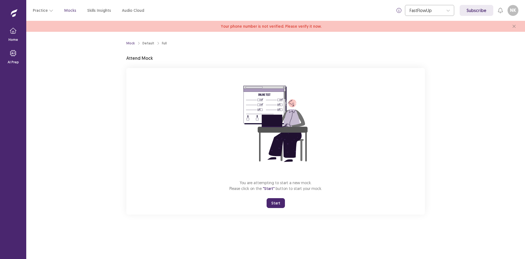
click at [279, 202] on button "Start" at bounding box center [276, 203] width 18 height 10
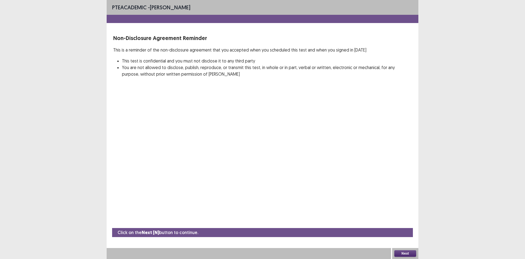
click at [402, 251] on button "Next" at bounding box center [406, 253] width 22 height 7
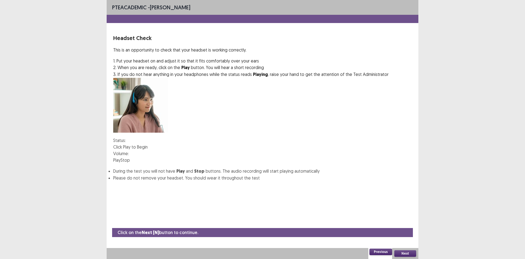
click at [121, 157] on button "Play" at bounding box center [116, 160] width 7 height 7
click at [130, 157] on button "Stop" at bounding box center [125, 160] width 9 height 7
click at [129, 151] on div at bounding box center [129, 153] width 0 height 4
click at [121, 157] on button "Play" at bounding box center [116, 160] width 7 height 7
click at [129, 153] on div at bounding box center [129, 153] width 0 height 0
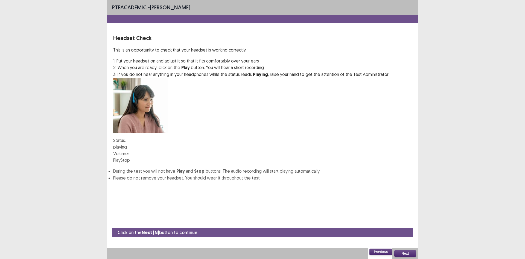
click at [129, 151] on div at bounding box center [129, 153] width 0 height 4
click at [406, 251] on button "Next" at bounding box center [406, 253] width 22 height 7
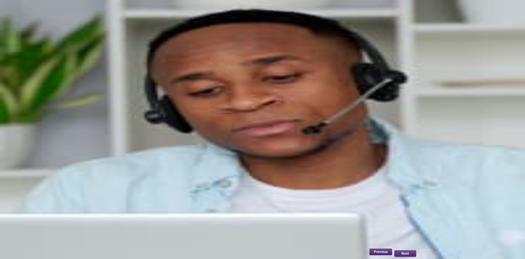
click at [127, 122] on button "Record" at bounding box center [120, 118] width 14 height 7
click at [153, 122] on button "Stop" at bounding box center [148, 118] width 9 height 7
click at [144, 122] on button "Playback" at bounding box center [135, 118] width 16 height 7
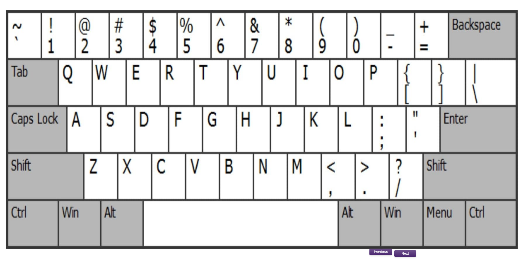
click at [405, 253] on button "Next" at bounding box center [406, 253] width 22 height 7
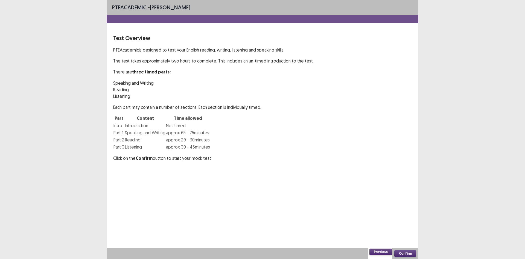
click at [400, 254] on button "Confirm" at bounding box center [406, 253] width 22 height 7
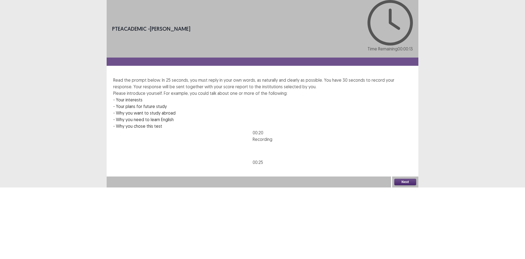
click at [412, 185] on button "Next" at bounding box center [406, 181] width 22 height 7
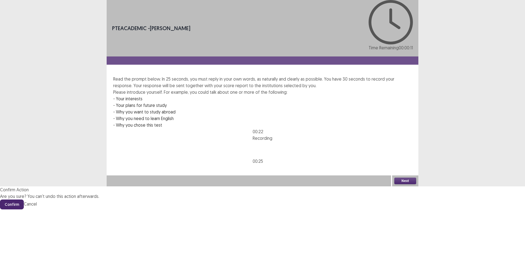
click at [24, 199] on button "Confirm" at bounding box center [12, 204] width 24 height 10
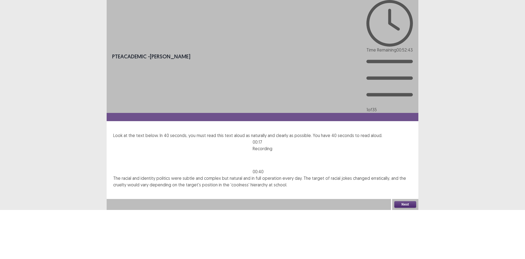
click at [411, 207] on button "Next" at bounding box center [406, 204] width 22 height 7
click at [24, 223] on button "Confirm" at bounding box center [12, 228] width 24 height 10
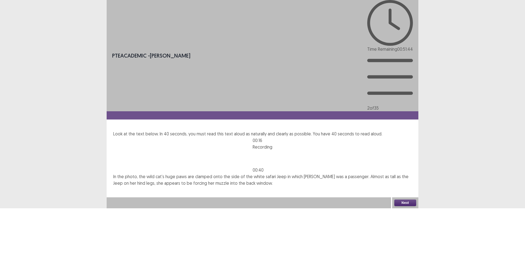
click at [407, 206] on button "Next" at bounding box center [406, 202] width 22 height 7
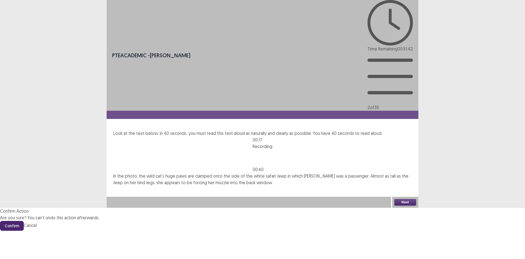
click at [24, 221] on button "Confirm" at bounding box center [12, 226] width 24 height 10
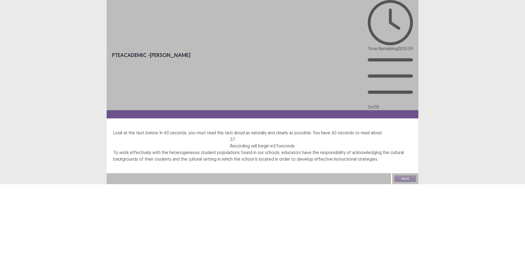
click at [210, 149] on p "To work effectively with the heterogeneous student populations found in our sch…" at bounding box center [262, 155] width 299 height 13
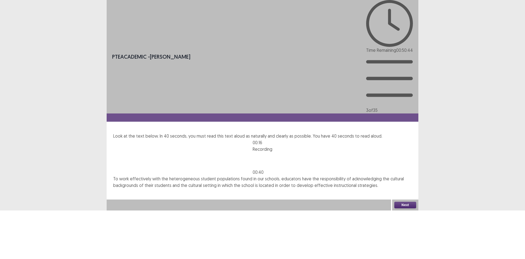
click at [400, 208] on button "Next" at bounding box center [406, 204] width 22 height 7
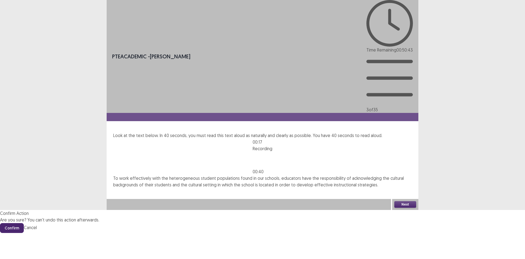
click at [24, 223] on button "Confirm" at bounding box center [12, 228] width 24 height 10
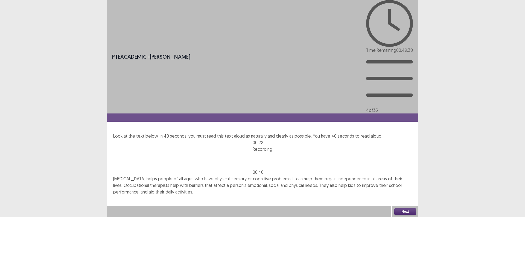
click at [403, 215] on button "Next" at bounding box center [406, 211] width 22 height 7
click at [24, 230] on button "Confirm" at bounding box center [12, 235] width 24 height 10
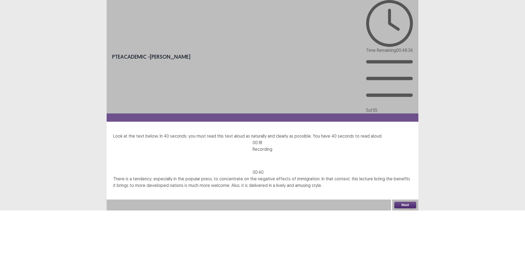
click at [406, 208] on button "Next" at bounding box center [406, 204] width 22 height 7
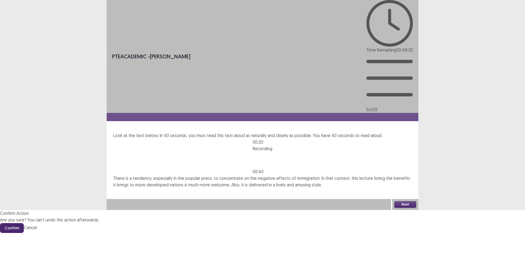
click at [24, 223] on button "Confirm" at bounding box center [12, 228] width 24 height 10
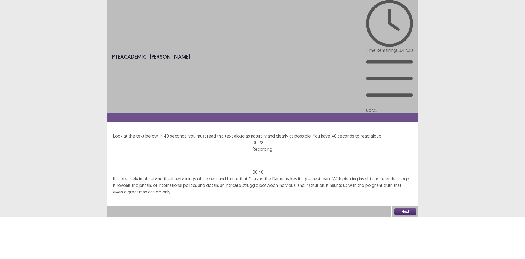
click at [408, 215] on button "Next" at bounding box center [406, 211] width 22 height 7
click at [24, 230] on button "Confirm" at bounding box center [12, 235] width 24 height 10
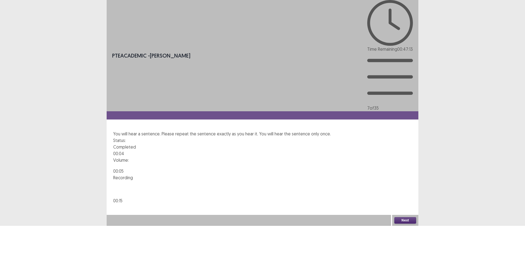
click at [411, 223] on button "Next" at bounding box center [406, 220] width 22 height 7
click at [24, 239] on button "Confirm" at bounding box center [12, 244] width 24 height 10
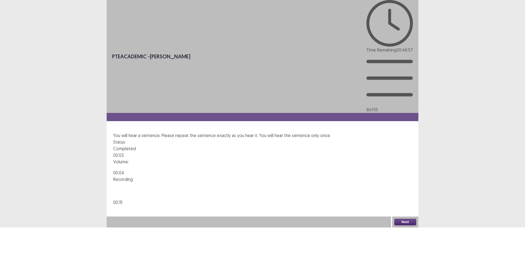
click at [409, 225] on button "Next" at bounding box center [406, 221] width 22 height 7
click at [24, 240] on button "Confirm" at bounding box center [12, 245] width 24 height 10
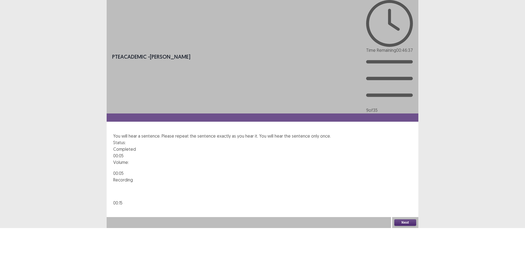
click at [407, 226] on button "Next" at bounding box center [406, 222] width 22 height 7
click at [24, 241] on button "Confirm" at bounding box center [12, 246] width 24 height 10
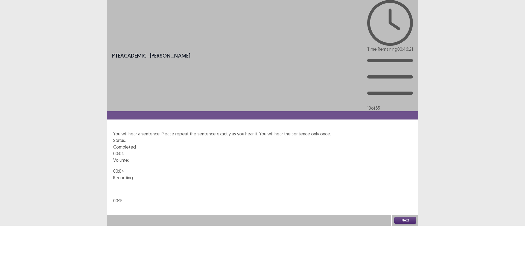
click at [408, 223] on button "Next" at bounding box center [406, 220] width 22 height 7
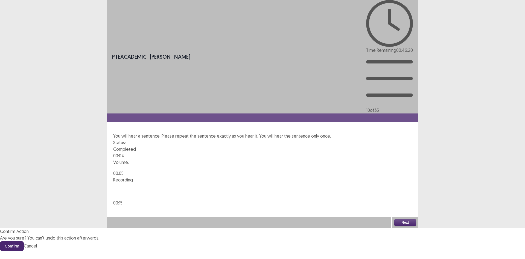
click at [24, 241] on button "Confirm" at bounding box center [12, 246] width 24 height 10
click at [406, 226] on button "Next" at bounding box center [406, 222] width 22 height 7
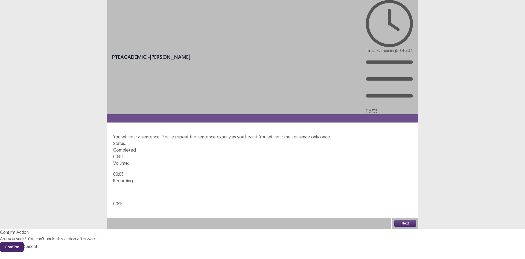
click at [24, 242] on button "Confirm" at bounding box center [12, 247] width 24 height 10
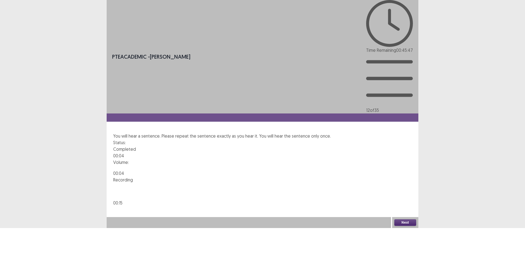
click at [406, 226] on button "Next" at bounding box center [406, 222] width 22 height 7
click at [24, 241] on button "Confirm" at bounding box center [12, 246] width 24 height 10
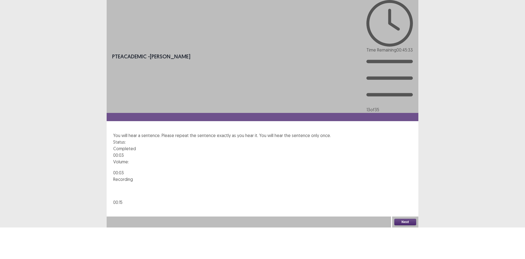
click at [409, 225] on button "Next" at bounding box center [406, 221] width 22 height 7
click at [24, 240] on button "Confirm" at bounding box center [12, 245] width 24 height 10
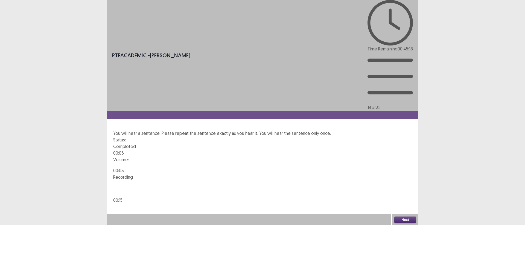
click at [410, 223] on button "Next" at bounding box center [406, 219] width 22 height 7
click at [24, 238] on button "Confirm" at bounding box center [12, 243] width 24 height 10
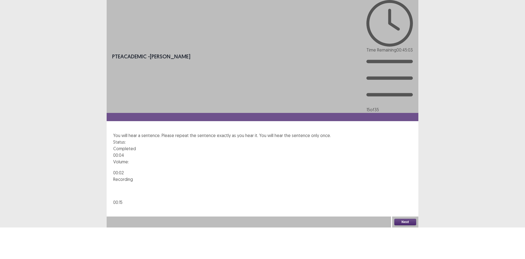
click at [407, 225] on button "Next" at bounding box center [406, 221] width 22 height 7
click at [24, 240] on button "Confirm" at bounding box center [12, 245] width 24 height 10
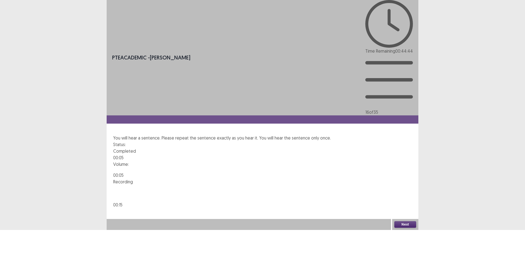
click at [399, 227] on button "Next" at bounding box center [406, 224] width 22 height 7
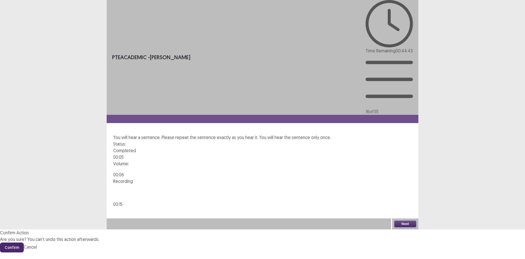
click at [24, 242] on button "Confirm" at bounding box center [12, 247] width 24 height 10
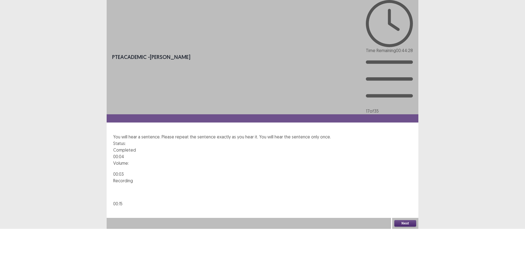
click at [410, 226] on button "Next" at bounding box center [406, 223] width 22 height 7
click at [24, 242] on button "Confirm" at bounding box center [12, 247] width 24 height 10
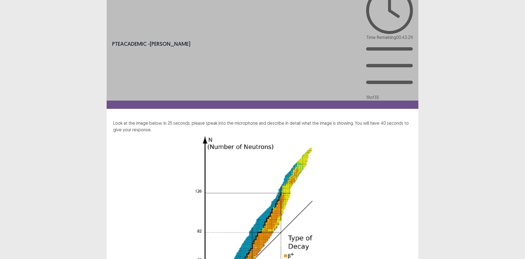
scroll to position [18, 0]
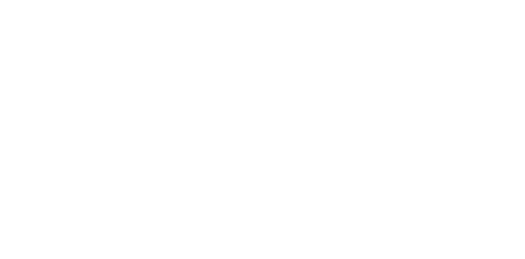
scroll to position [0, 0]
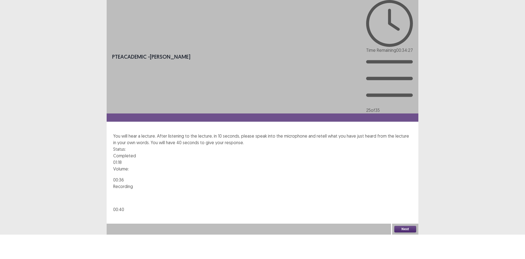
drag, startPoint x: 411, startPoint y: 254, endPoint x: 413, endPoint y: 251, distance: 4.1
click at [413, 232] on button "Next" at bounding box center [406, 229] width 22 height 7
click at [24, 247] on button "Confirm" at bounding box center [12, 252] width 24 height 10
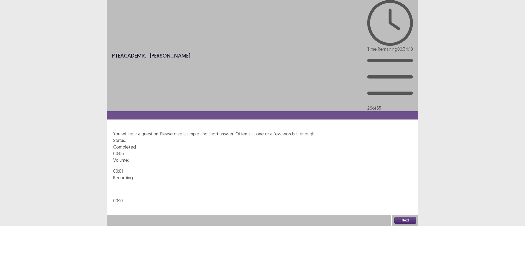
click at [409, 223] on button "Next" at bounding box center [406, 220] width 22 height 7
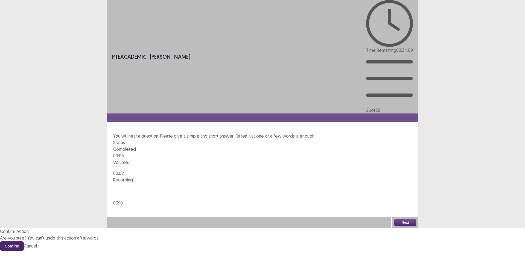
click at [24, 241] on button "Confirm" at bounding box center [12, 246] width 24 height 10
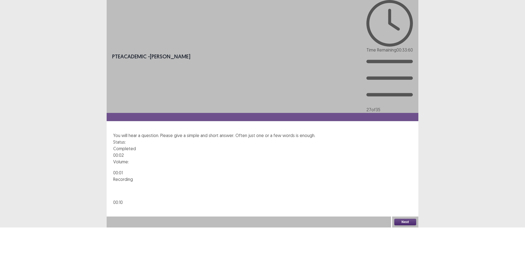
click at [407, 225] on button "Next" at bounding box center [406, 221] width 22 height 7
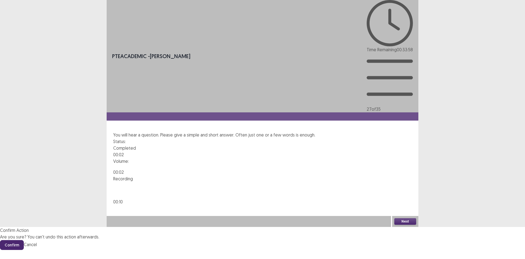
click at [24, 240] on button "Confirm" at bounding box center [12, 245] width 24 height 10
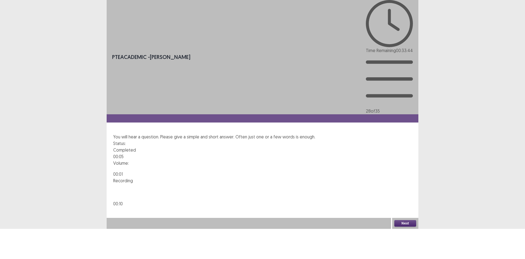
click at [397, 226] on button "Next" at bounding box center [406, 223] width 22 height 7
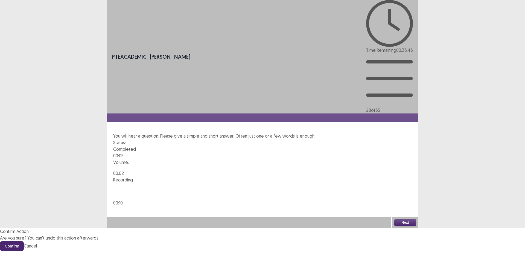
click at [24, 241] on button "Confirm" at bounding box center [12, 246] width 24 height 10
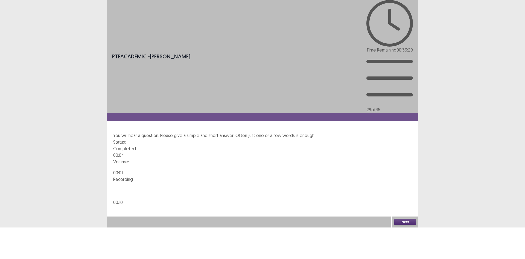
click at [408, 225] on button "Next" at bounding box center [406, 221] width 22 height 7
click at [24, 240] on button "Confirm" at bounding box center [12, 245] width 24 height 10
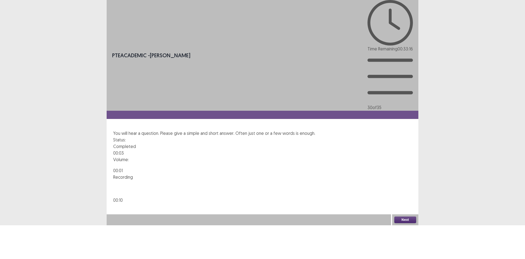
click at [406, 223] on button "Next" at bounding box center [406, 219] width 22 height 7
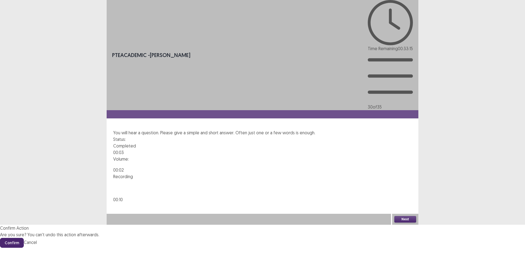
click at [24, 238] on button "Confirm" at bounding box center [12, 243] width 24 height 10
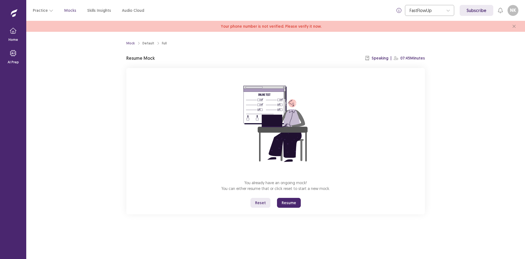
click at [292, 203] on button "Resume" at bounding box center [289, 203] width 24 height 10
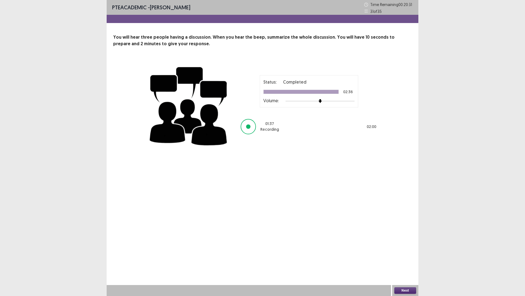
click at [411, 258] on button "Next" at bounding box center [406, 290] width 22 height 7
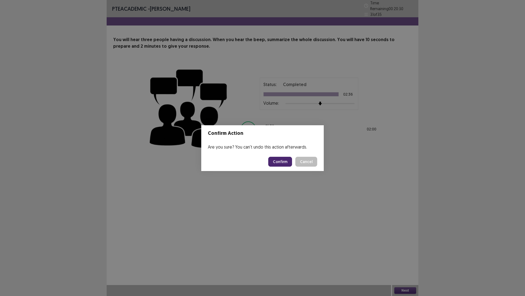
click at [276, 160] on button "Confirm" at bounding box center [280, 162] width 24 height 10
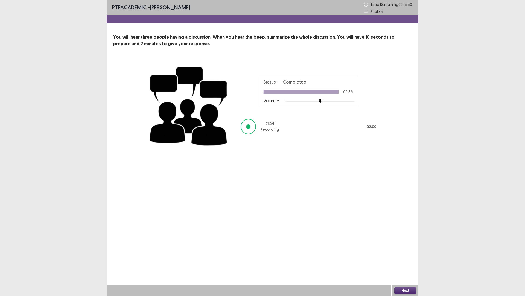
click at [408, 258] on button "Next" at bounding box center [406, 290] width 22 height 7
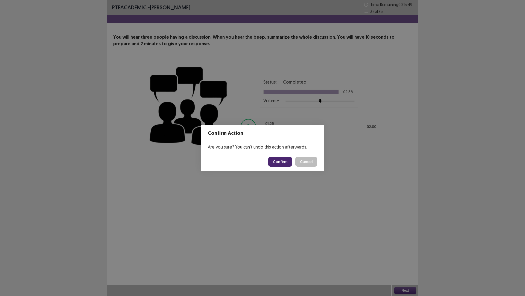
click at [279, 163] on button "Confirm" at bounding box center [280, 162] width 24 height 10
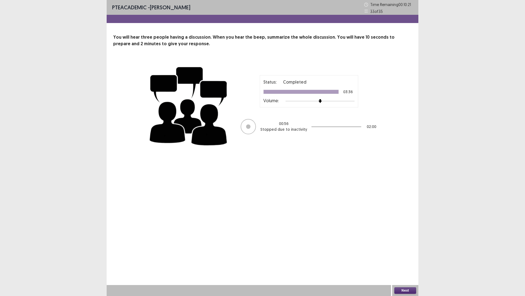
click at [178, 24] on div "PTE academic - Nowshin khan Time Remaining 00 : 10 : 21 33 of 35 You will hear …" at bounding box center [263, 80] width 312 height 161
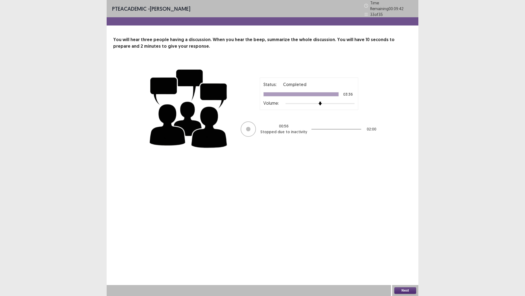
click at [400, 258] on button "Next" at bounding box center [406, 290] width 22 height 7
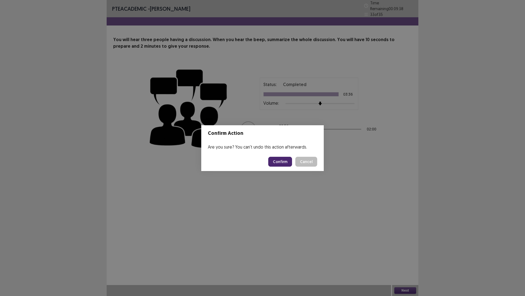
click at [288, 161] on button "Confirm" at bounding box center [280, 162] width 24 height 10
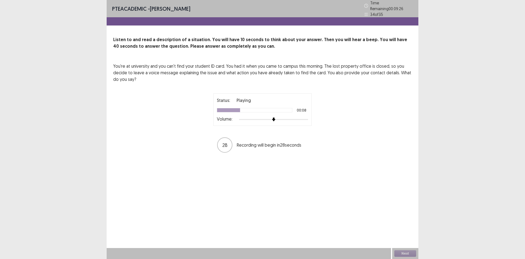
click at [411, 255] on div "Next" at bounding box center [405, 253] width 26 height 11
click at [345, 82] on div "You're at university and you can't find your student ID card. You had it when y…" at bounding box center [262, 108] width 299 height 90
drag, startPoint x: 226, startPoint y: 140, endPoint x: 164, endPoint y: 54, distance: 106.0
click at [226, 141] on p "25" at bounding box center [224, 144] width 5 height 7
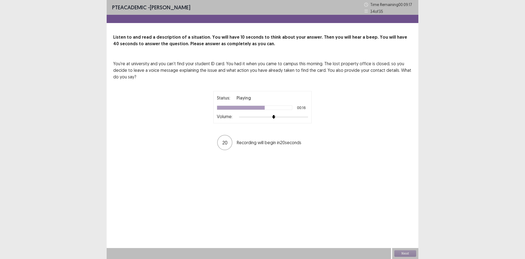
click at [312, 132] on div "Status: Playing 00:16 Volume: 20 Recording will begin in 20 seconds" at bounding box center [262, 121] width 137 height 60
click at [312, 132] on div "Status: Playing 00:17 Volume: 19 Recording will begin in 19 seconds" at bounding box center [262, 121] width 137 height 60
click at [284, 164] on div "PTE academic - Nowshin khan Time Remaining 00 : 09 : 13 34 of 35 Listen to and …" at bounding box center [263, 129] width 312 height 259
drag, startPoint x: 283, startPoint y: 159, endPoint x: 257, endPoint y: 160, distance: 26.3
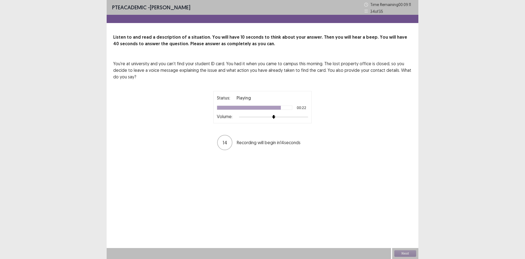
click at [257, 160] on div "PTE academic - Nowshin khan Time Remaining 00 : 09 : 11 34 of 35 Listen to and …" at bounding box center [263, 80] width 312 height 161
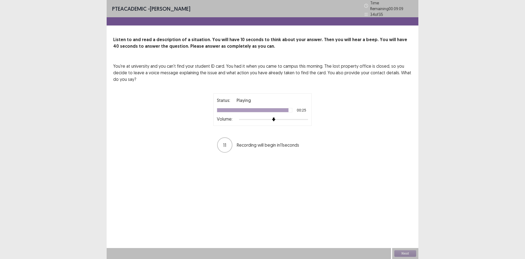
click at [411, 253] on div "Next" at bounding box center [405, 253] width 26 height 11
click at [410, 254] on button "Next" at bounding box center [406, 253] width 22 height 7
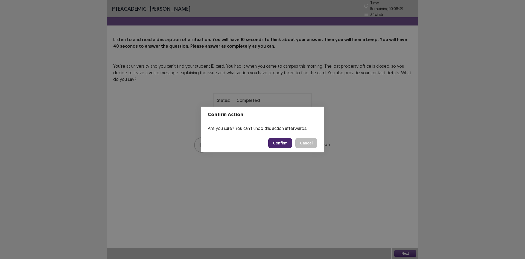
click at [285, 140] on button "Confirm" at bounding box center [280, 143] width 24 height 10
